Goal: Transaction & Acquisition: Book appointment/travel/reservation

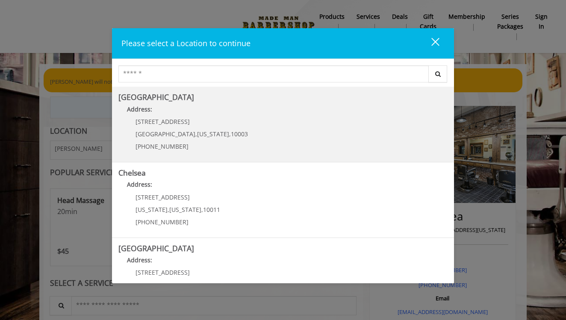
click at [161, 98] on b "[GEOGRAPHIC_DATA]" at bounding box center [156, 97] width 76 height 10
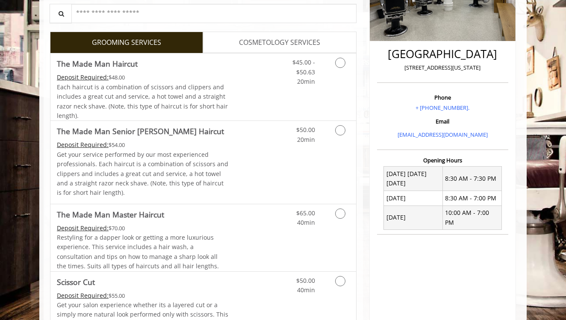
scroll to position [182, 0]
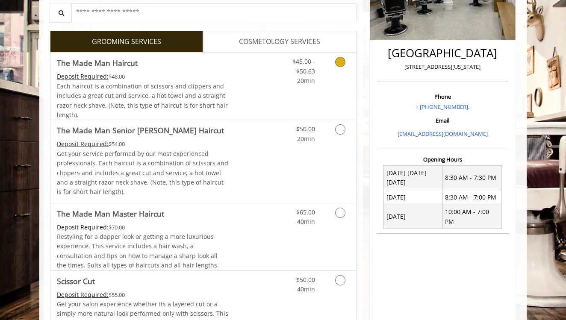
click at [341, 62] on icon "Grooming services" at bounding box center [340, 62] width 10 height 10
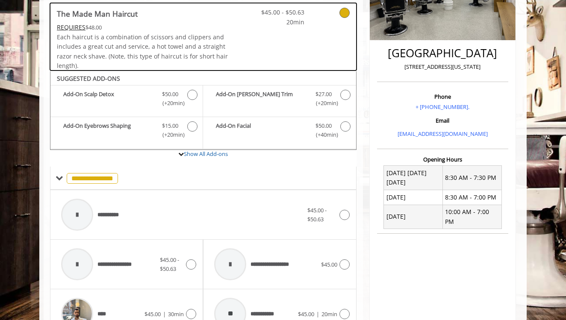
scroll to position [251, 0]
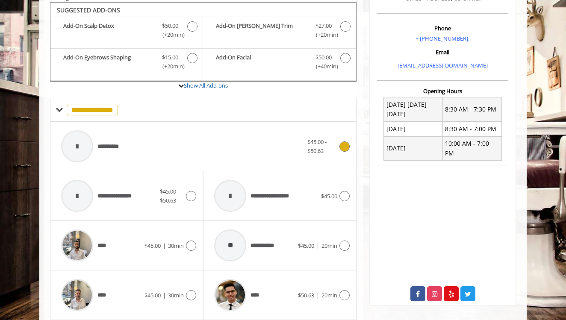
click at [346, 145] on icon at bounding box center [345, 147] width 10 height 10
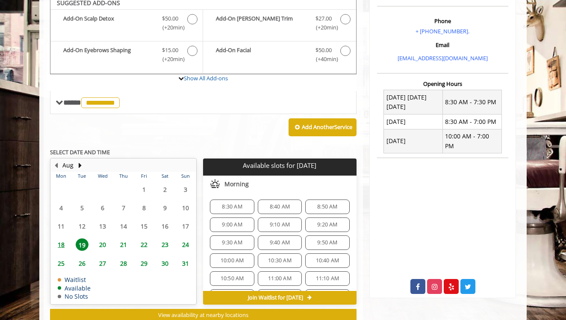
scroll to position [251, 0]
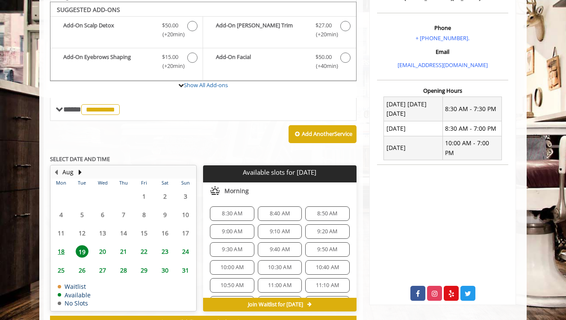
click at [365, 75] on div "Greenwich Village 60 East 8th New York Phone + 646-475-0052. Email info@mademan…" at bounding box center [443, 89] width 160 height 487
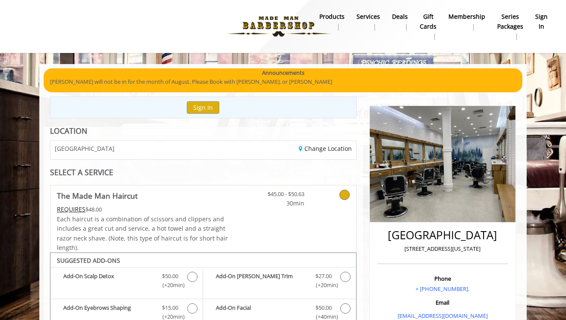
scroll to position [0, 0]
click at [481, 44] on nav "Main Menu . products Services Deals gift cards Membership Series packages sign …" at bounding box center [282, 26] width 541 height 47
